Goal: Information Seeking & Learning: Learn about a topic

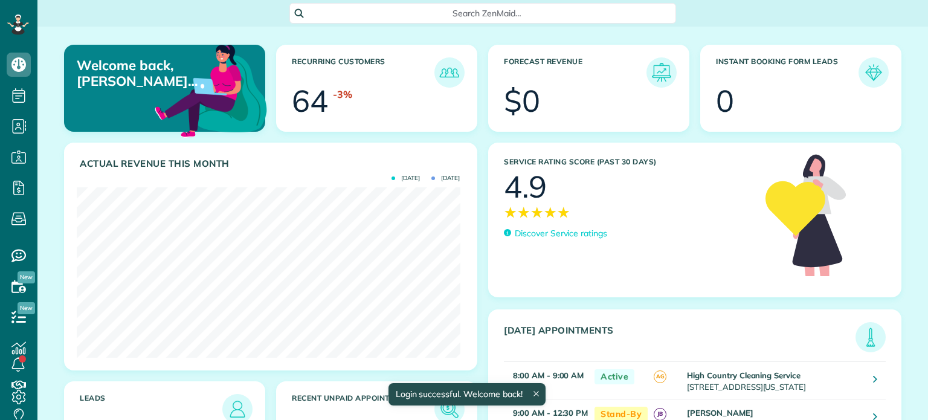
scroll to position [170, 383]
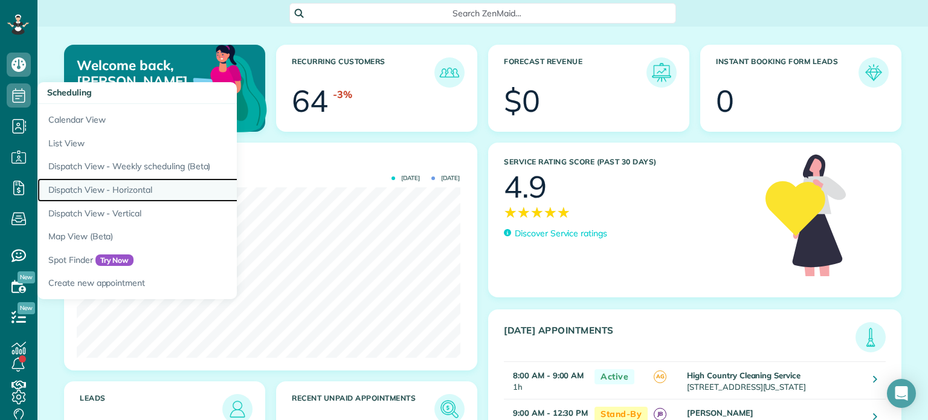
click at [88, 189] on link "Dispatch View - Horizontal" at bounding box center [188, 190] width 302 height 24
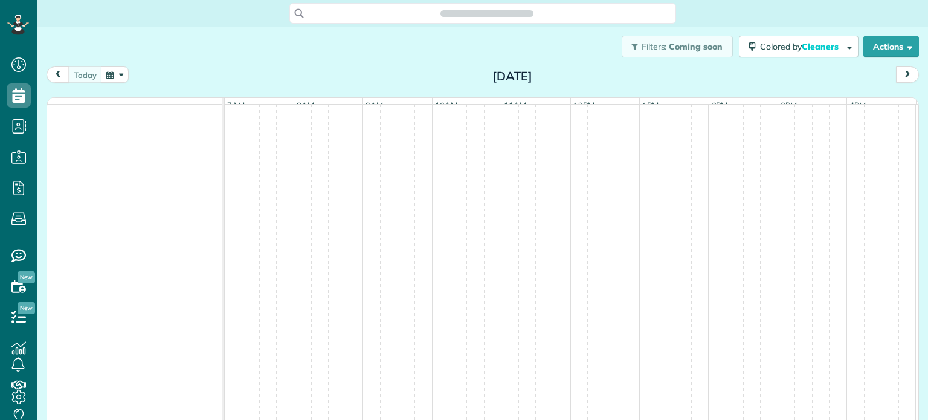
scroll to position [5, 5]
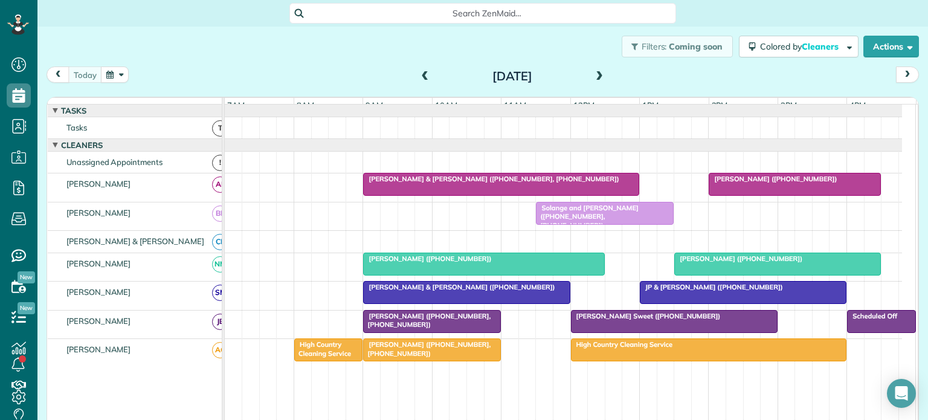
click at [420, 77] on span at bounding box center [425, 76] width 13 height 11
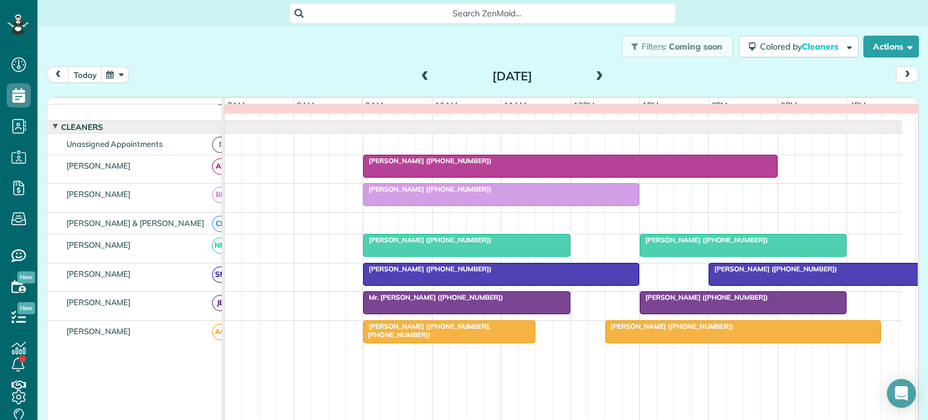
scroll to position [13, 0]
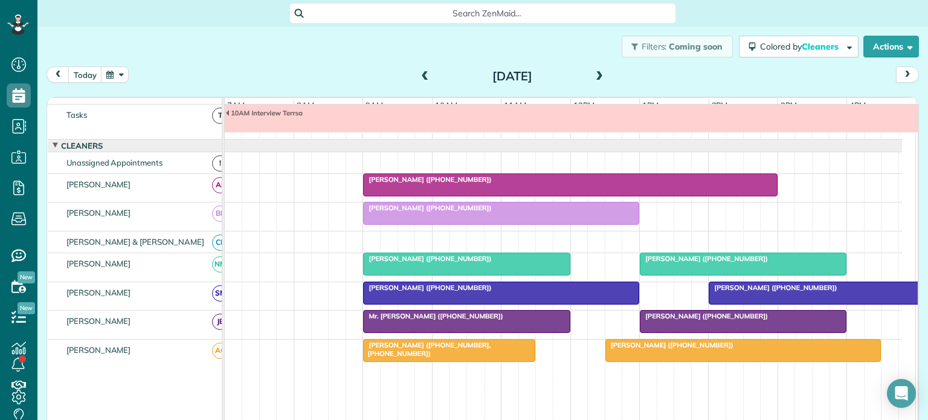
click at [410, 184] on span "Scott Gibson (+19197241716)" at bounding box center [427, 179] width 129 height 8
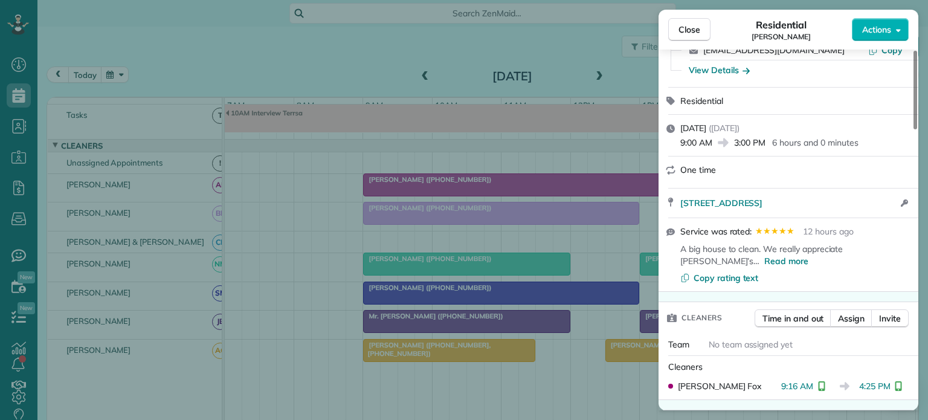
scroll to position [121, 0]
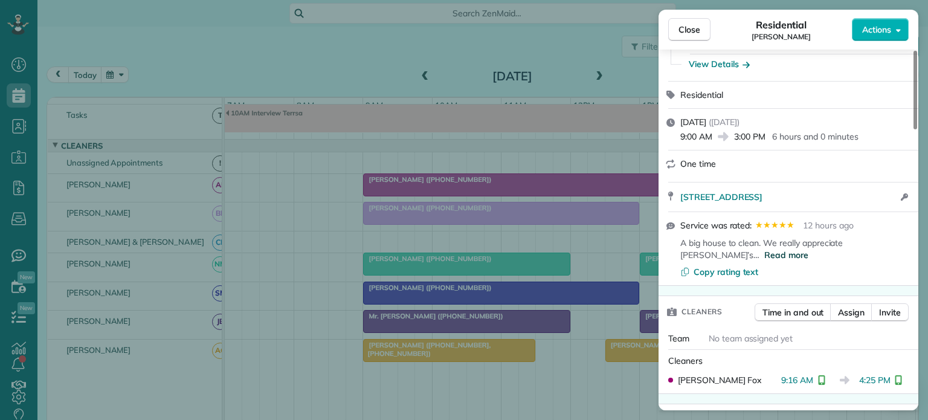
click at [764, 249] on span "Read more" at bounding box center [786, 255] width 44 height 12
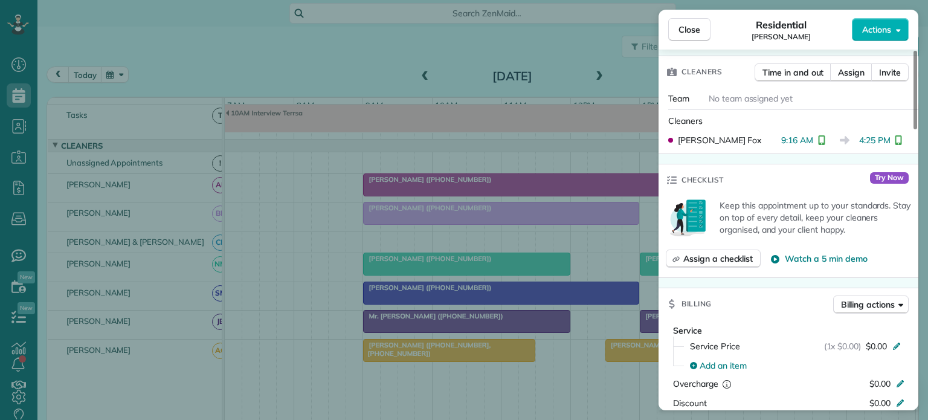
scroll to position [363, 0]
click at [689, 26] on span "Close" at bounding box center [690, 30] width 22 height 12
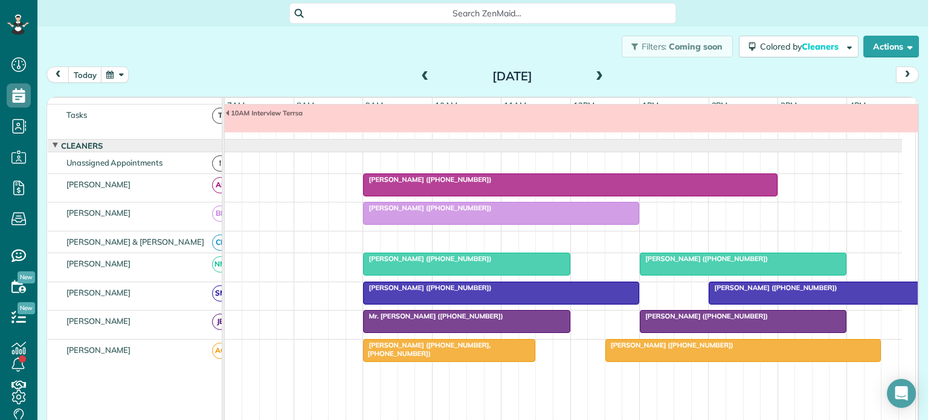
click at [680, 263] on span "Ms. Erin Welsh (+18284064334)" at bounding box center [703, 258] width 129 height 8
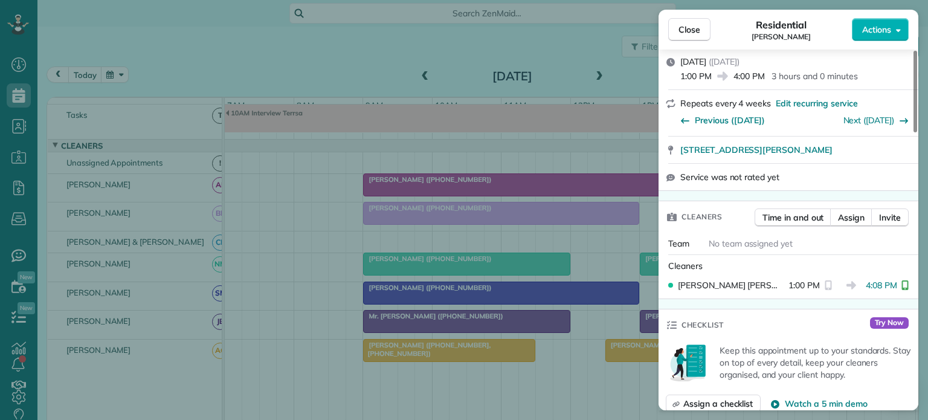
scroll to position [121, 0]
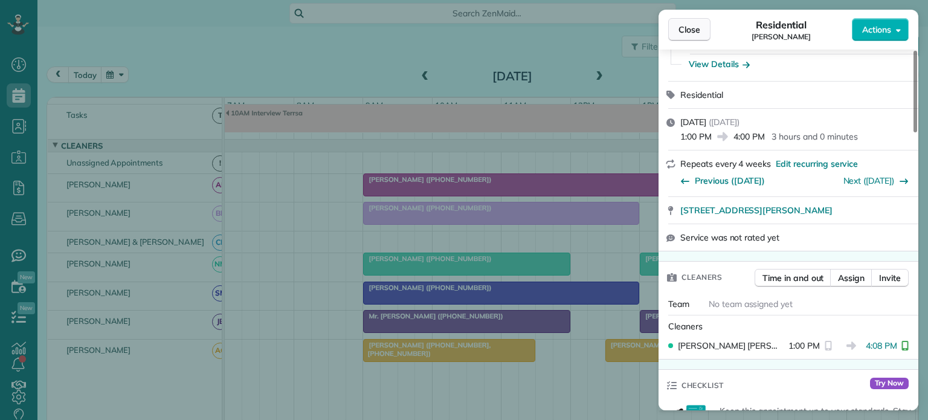
click at [686, 31] on span "Close" at bounding box center [690, 30] width 22 height 12
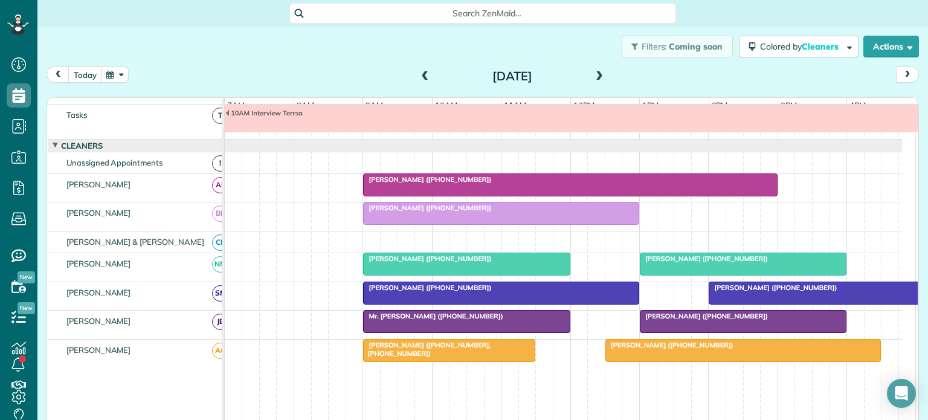
click at [747, 292] on span "Mrs. Berta Hamilton (+19106127300)" at bounding box center [772, 287] width 129 height 8
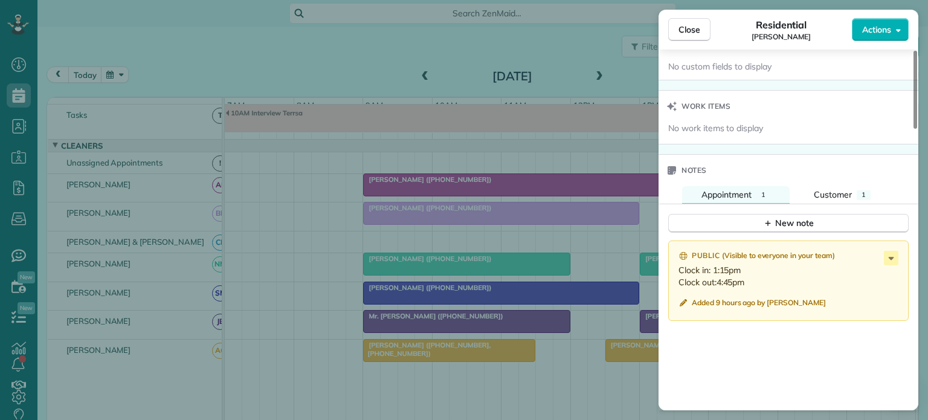
scroll to position [969, 0]
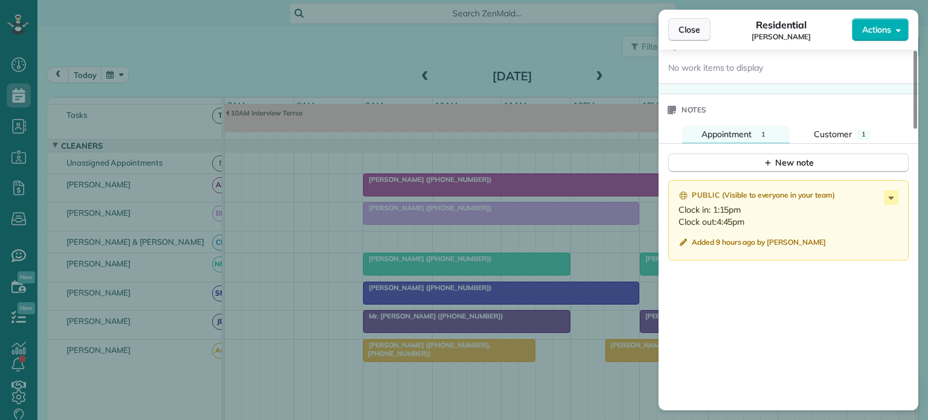
click at [691, 31] on span "Close" at bounding box center [690, 30] width 22 height 12
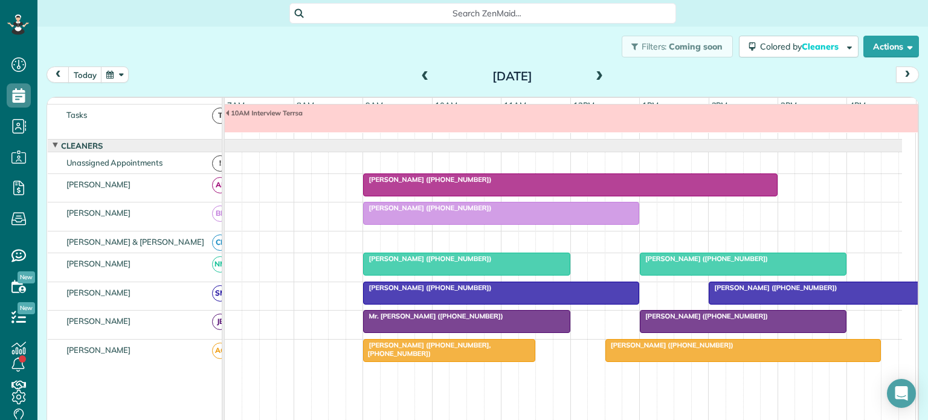
click at [660, 349] on span "Lauren Litaker (+19195947919)" at bounding box center [669, 345] width 129 height 8
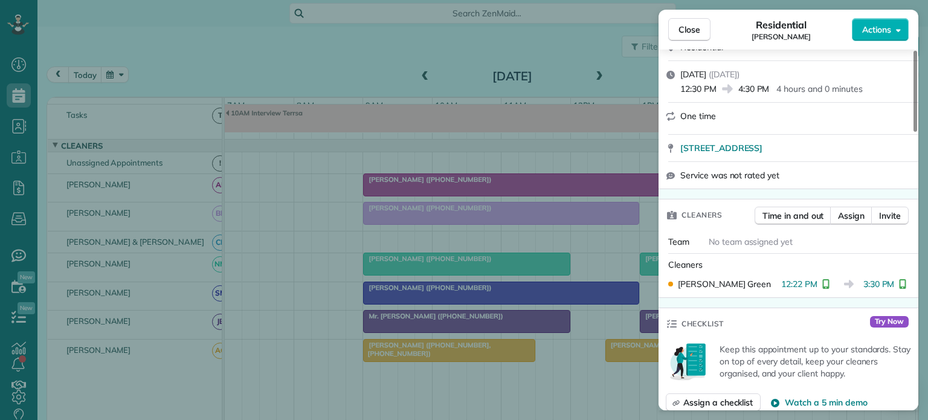
scroll to position [181, 0]
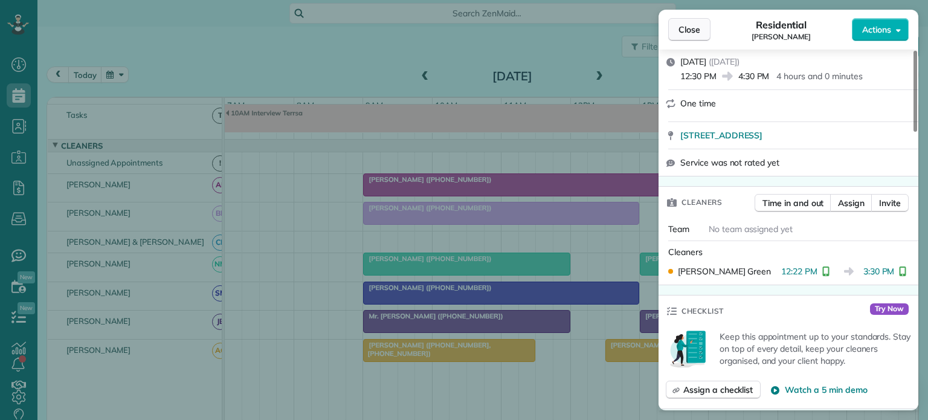
click at [689, 32] on span "Close" at bounding box center [690, 30] width 22 height 12
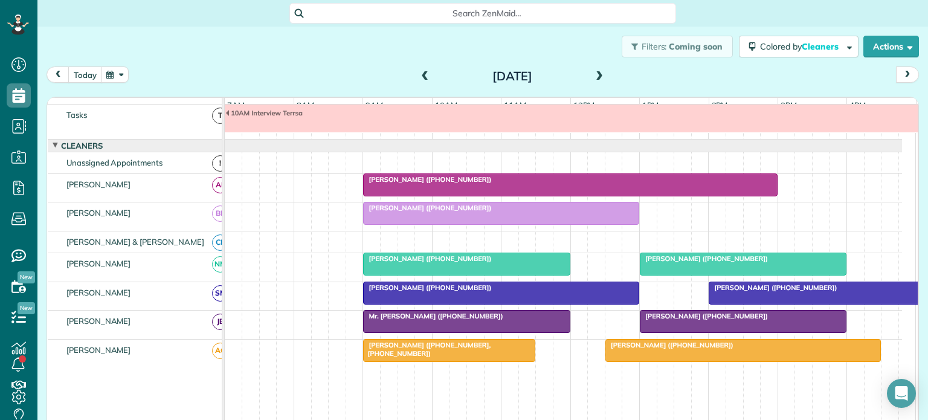
click at [708, 320] on span "Mr. Bobby Sisk (+17048190710)" at bounding box center [703, 316] width 129 height 8
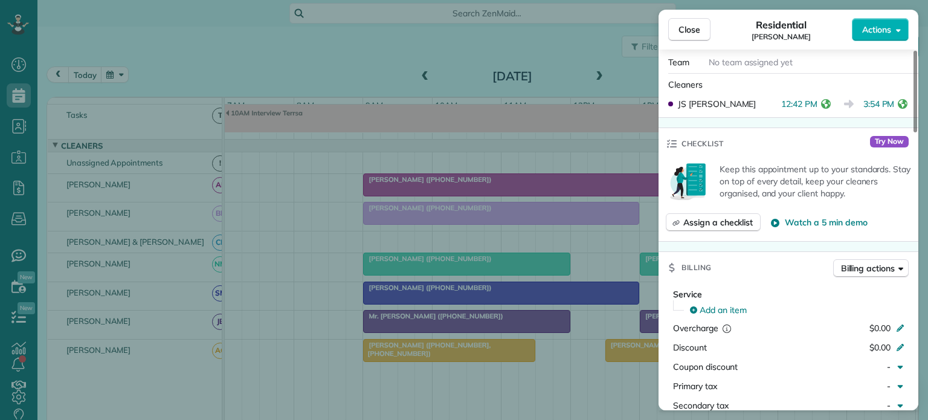
scroll to position [242, 0]
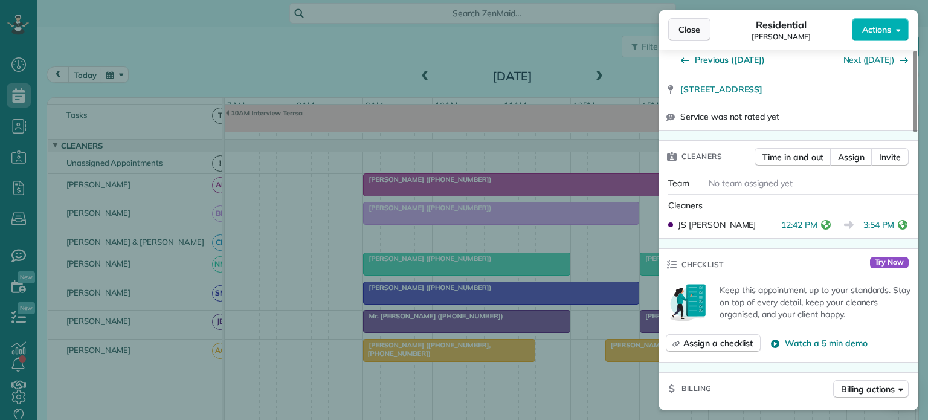
drag, startPoint x: 684, startPoint y: 28, endPoint x: 682, endPoint y: 38, distance: 9.8
click at [684, 28] on span "Close" at bounding box center [690, 30] width 22 height 12
